Goal: Navigation & Orientation: Find specific page/section

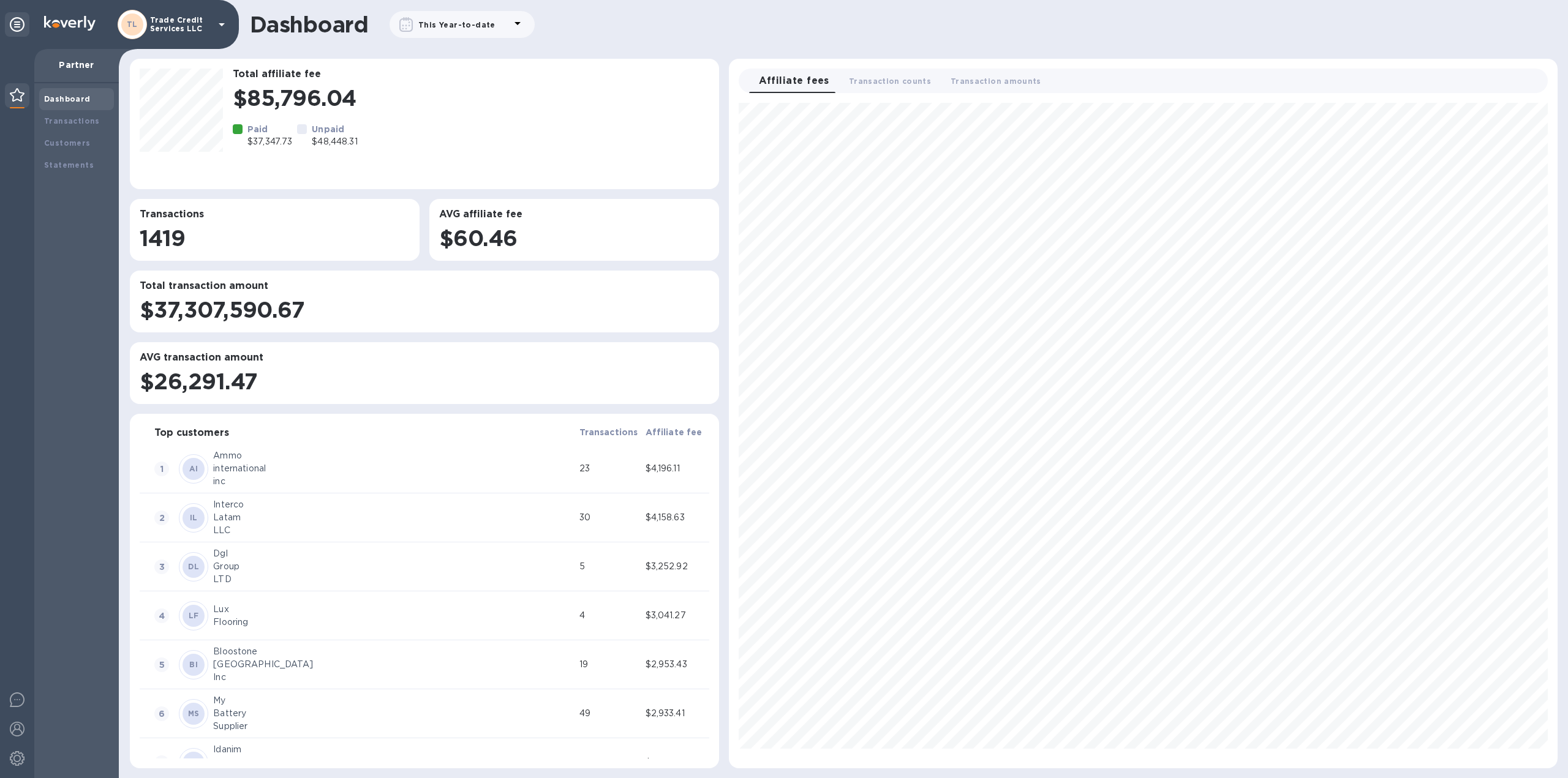
scroll to position [655, 818]
click at [70, 118] on b "Transactions" at bounding box center [72, 120] width 56 height 9
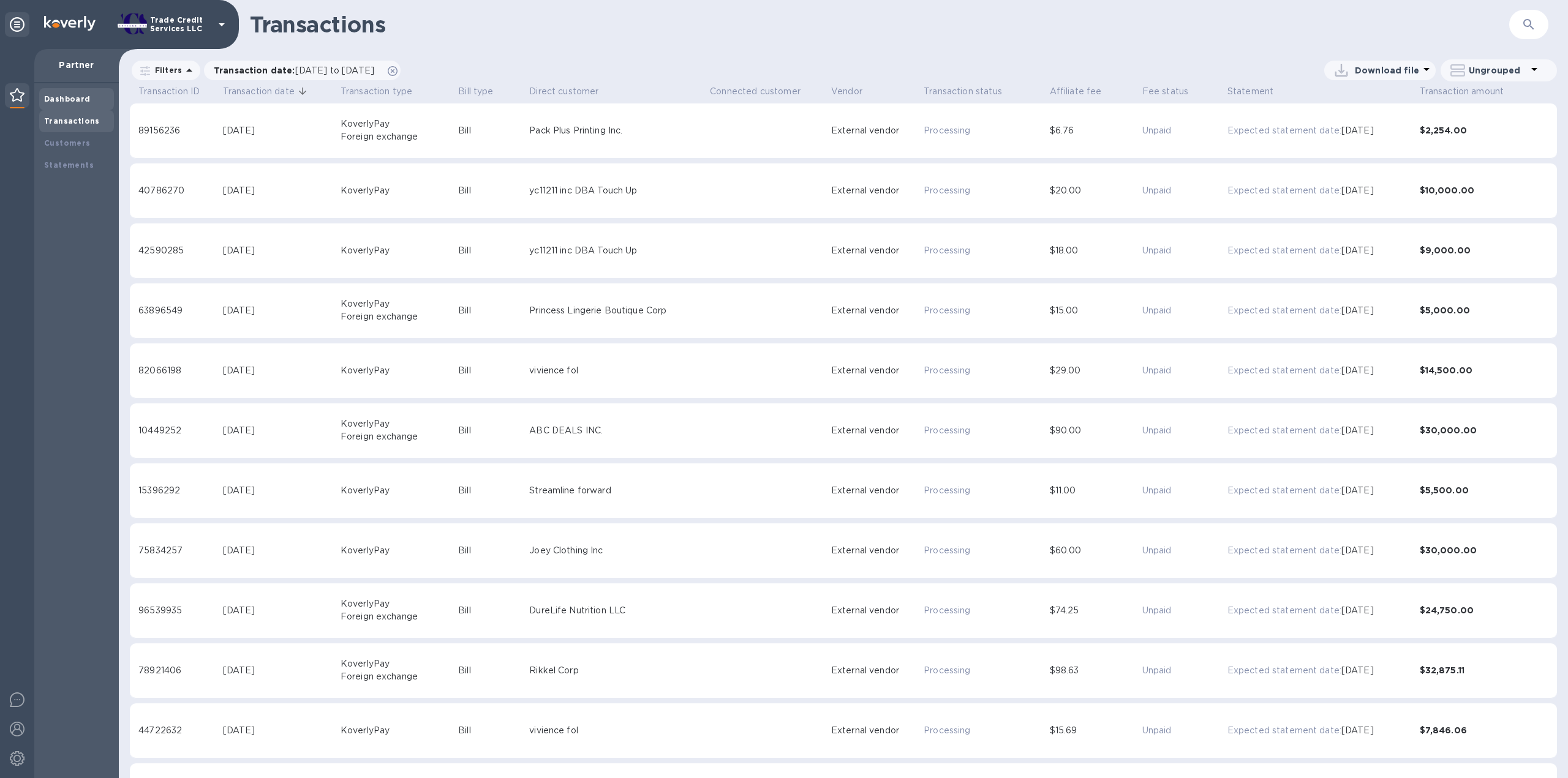
click at [73, 98] on b "Dashboard" at bounding box center [67, 99] width 47 height 9
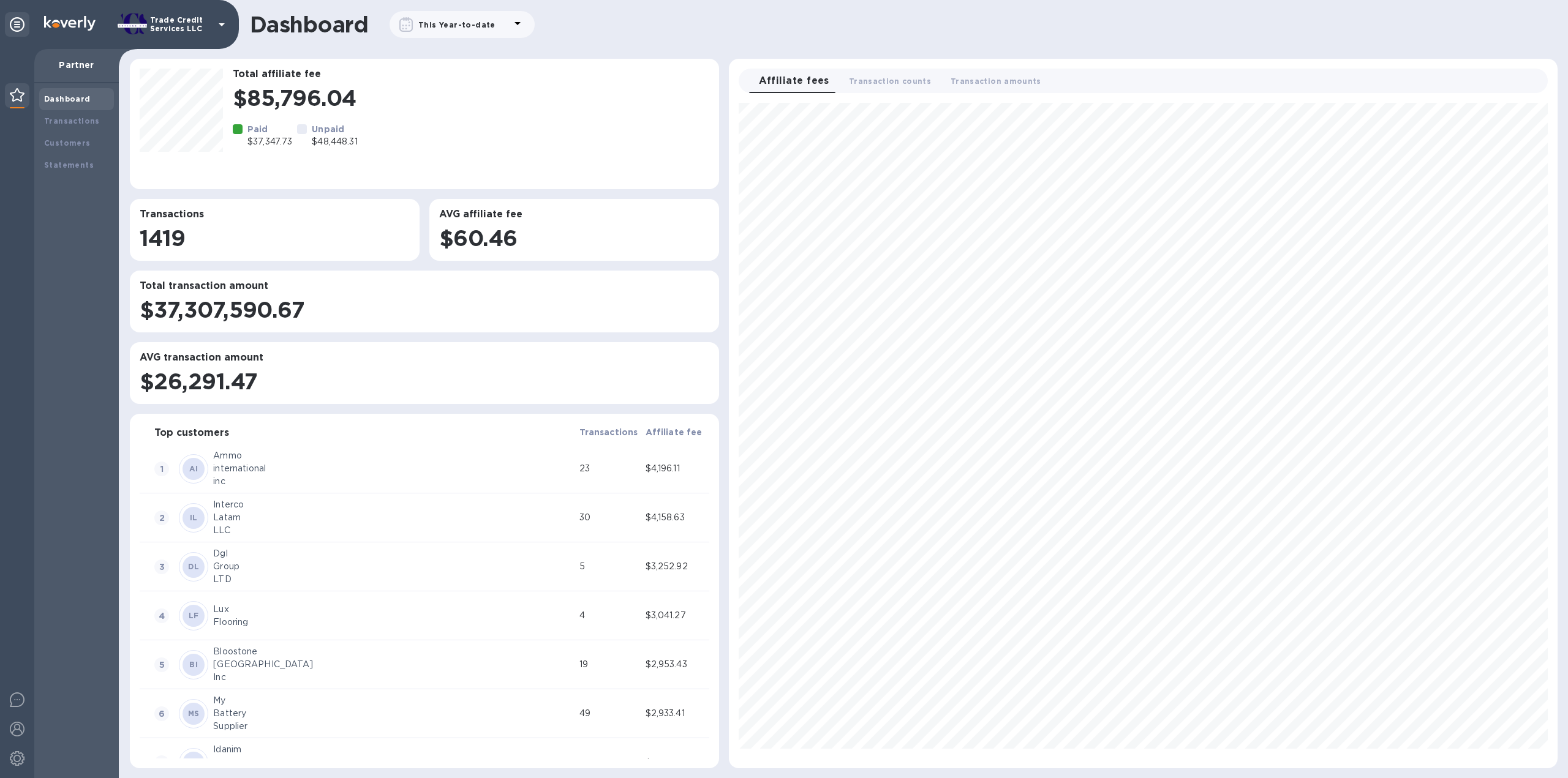
scroll to position [655, 818]
drag, startPoint x: 59, startPoint y: 117, endPoint x: 60, endPoint y: 111, distance: 6.1
click at [59, 118] on b "Transactions" at bounding box center [72, 120] width 56 height 9
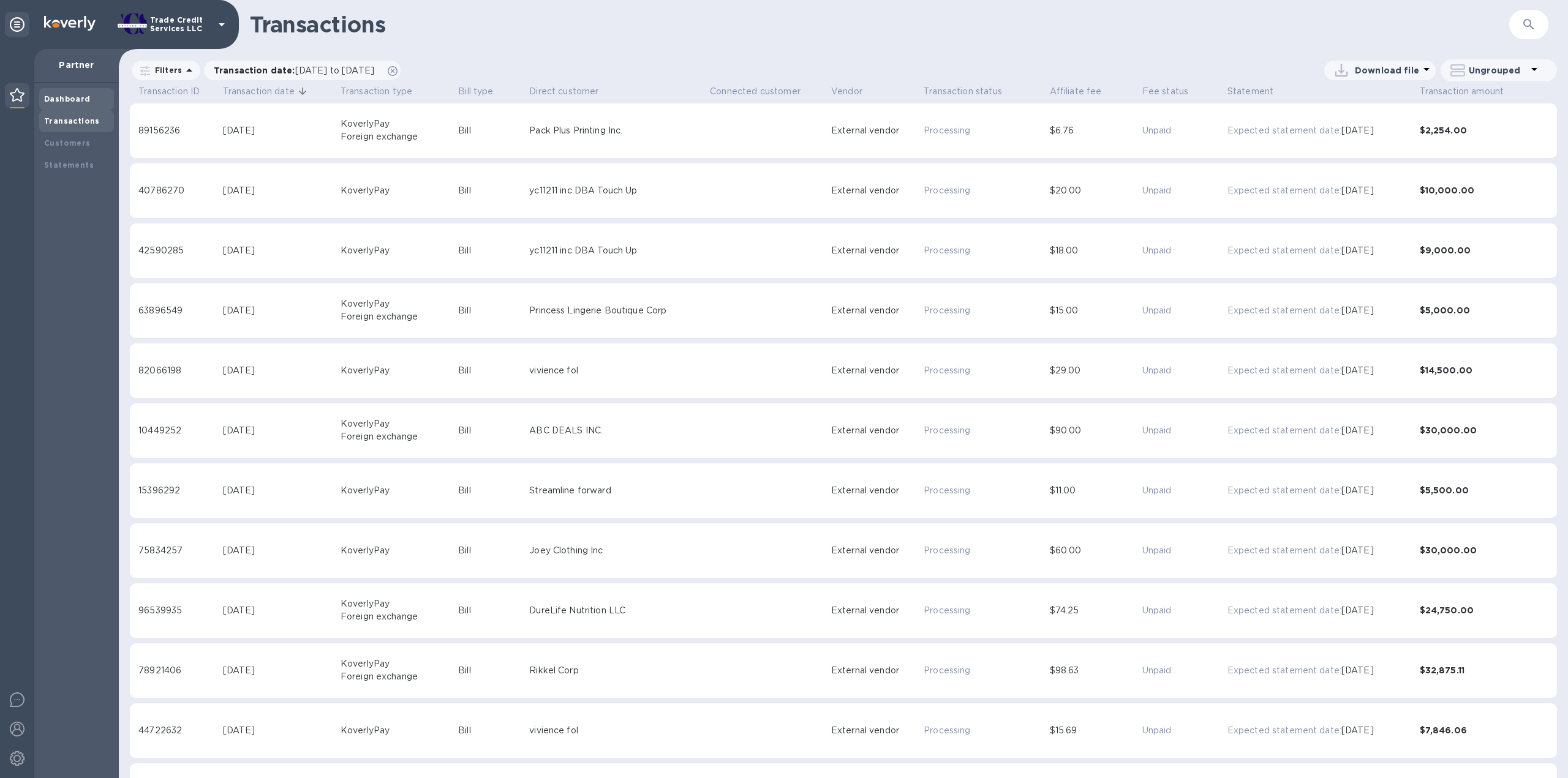
click at [60, 100] on b "Dashboard" at bounding box center [67, 99] width 47 height 9
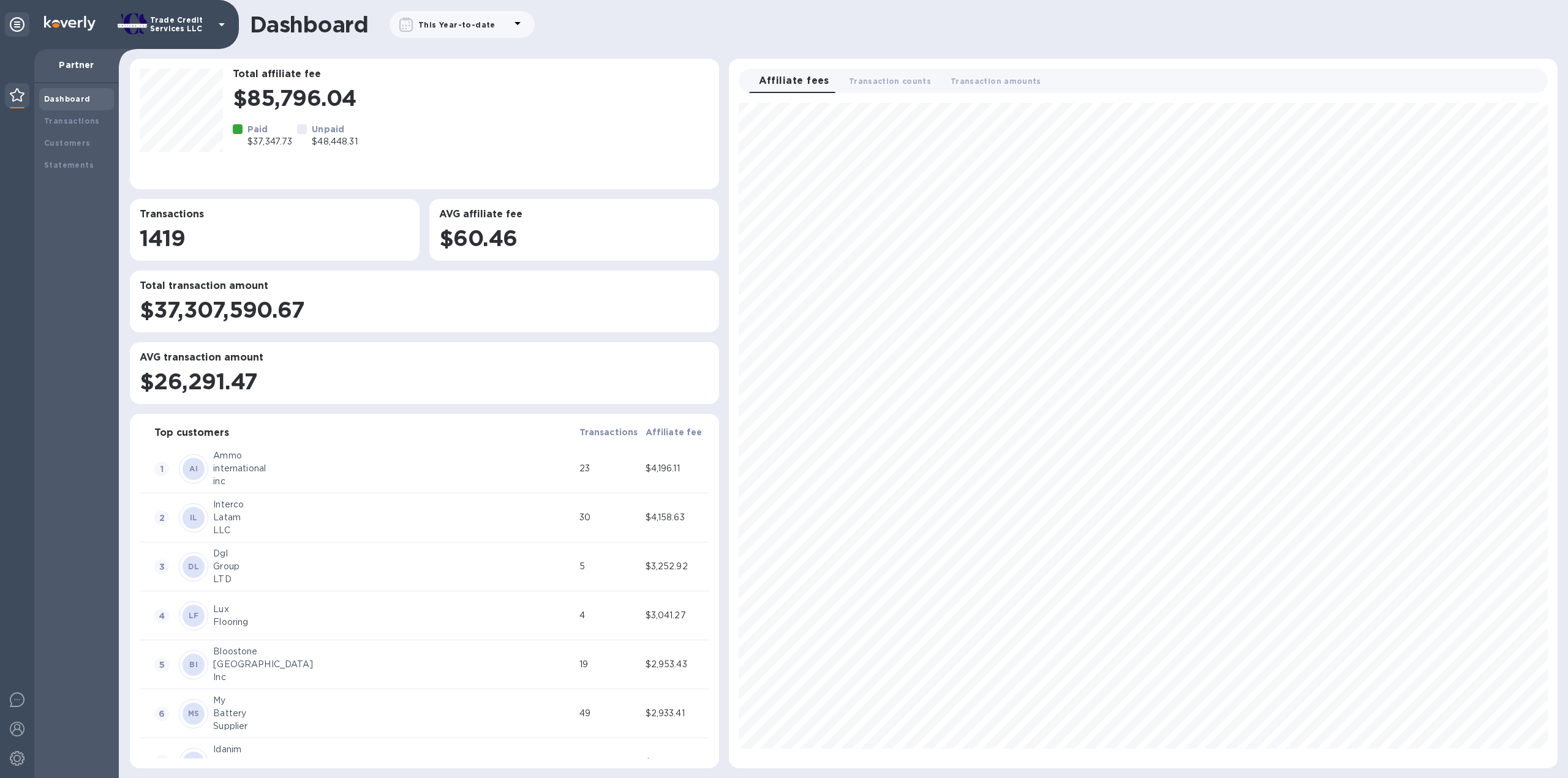
scroll to position [655, 818]
click at [68, 114] on div "Transactions" at bounding box center [76, 122] width 74 height 22
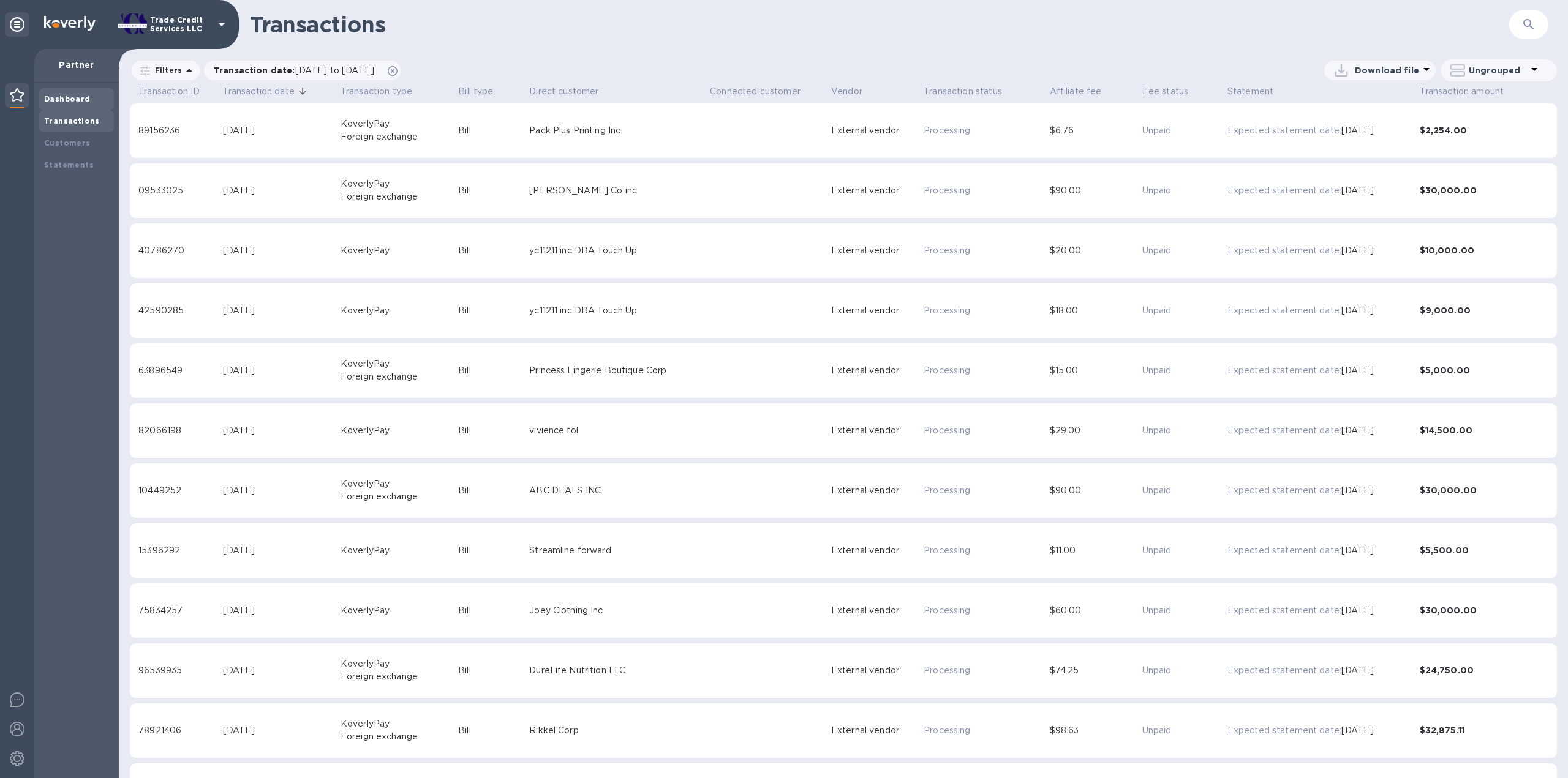
click at [68, 98] on b "Dashboard" at bounding box center [67, 99] width 47 height 9
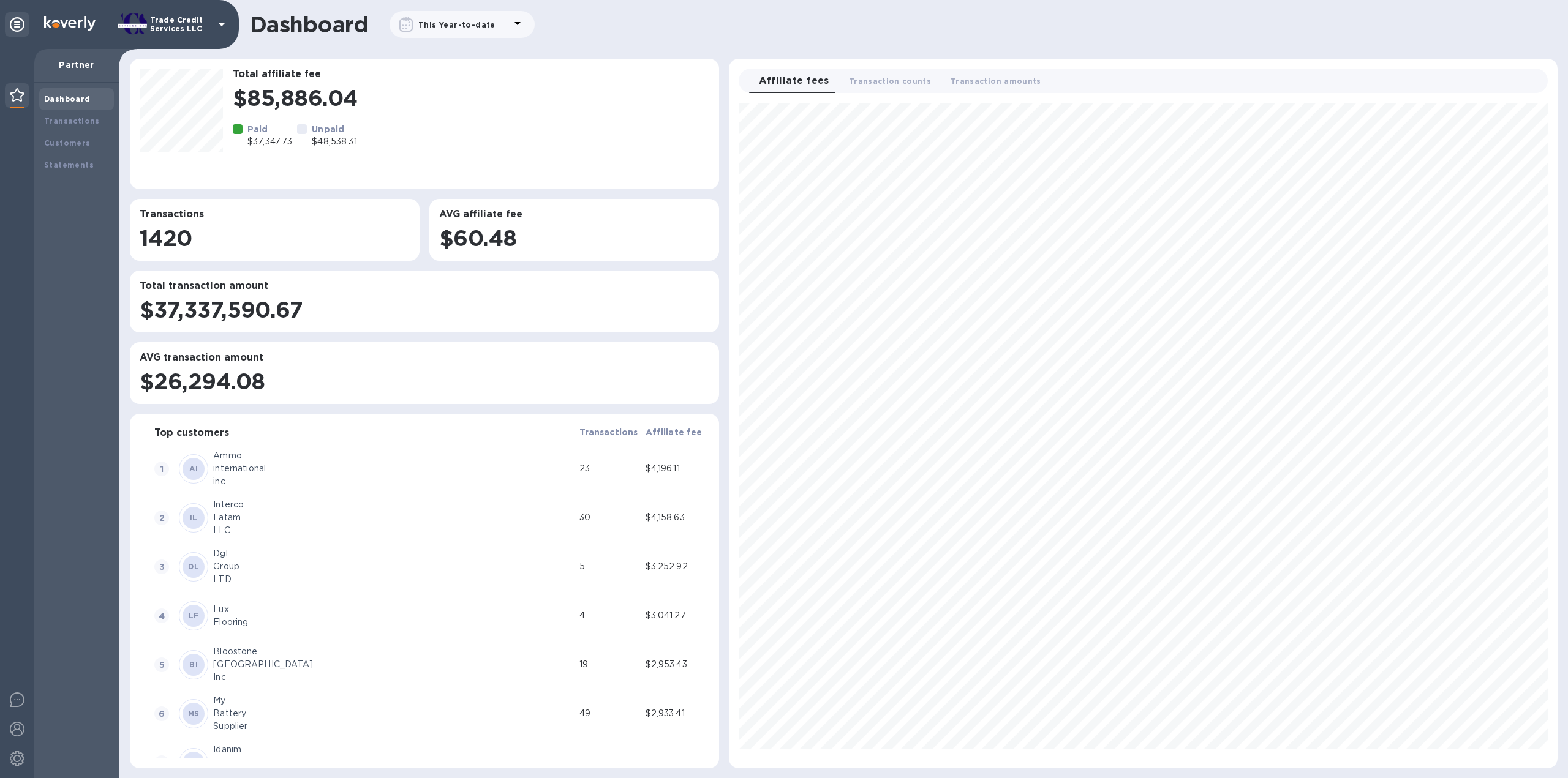
scroll to position [655, 818]
